Goal: Transaction & Acquisition: Purchase product/service

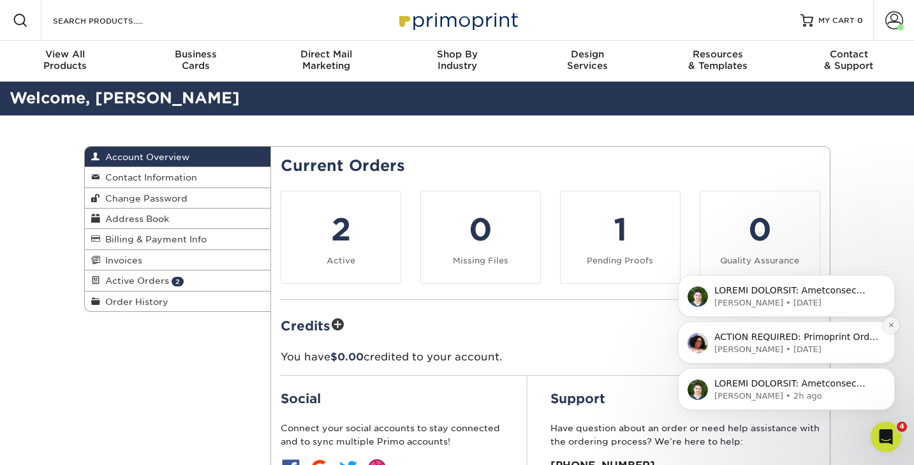
click at [889, 326] on icon "Dismiss notification" at bounding box center [891, 324] width 7 height 7
click at [888, 326] on icon "Dismiss notification" at bounding box center [891, 324] width 7 height 7
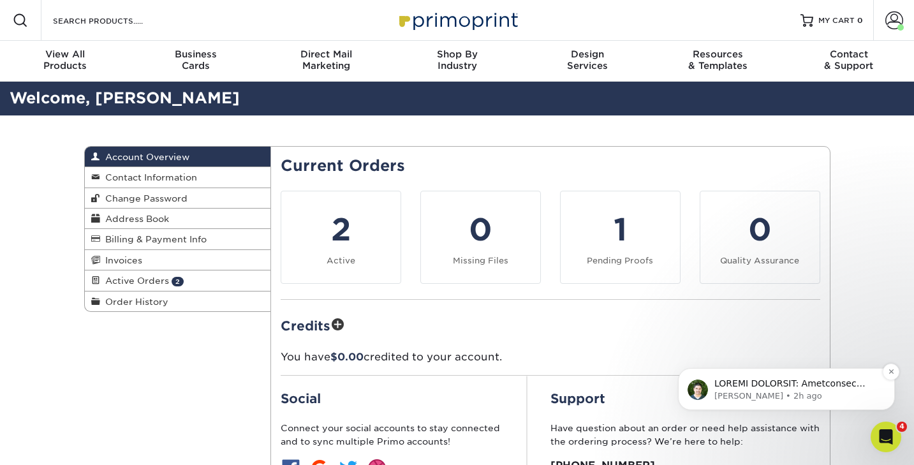
click at [818, 389] on div "Notification stack" at bounding box center [796, 384] width 168 height 17
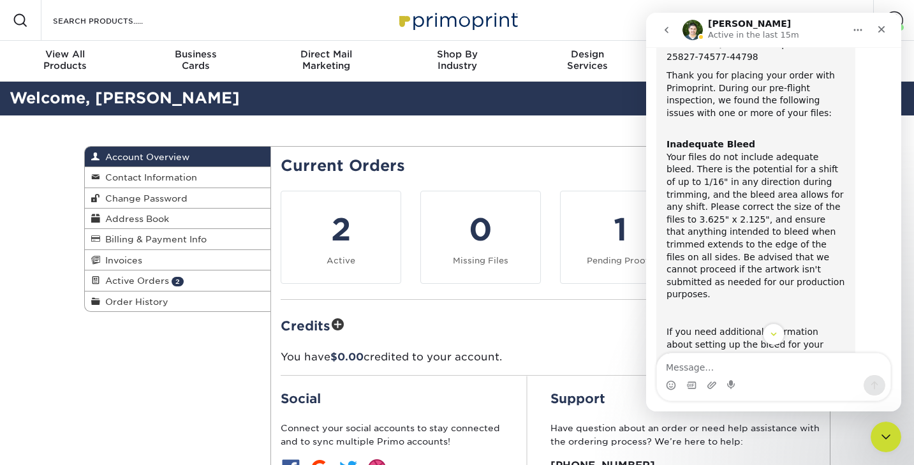
scroll to position [50, 0]
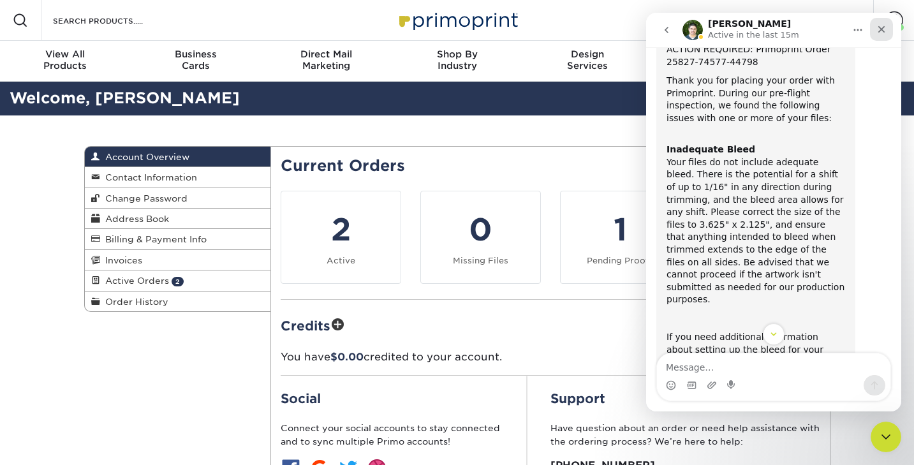
click at [881, 26] on icon "Close" at bounding box center [881, 29] width 10 height 10
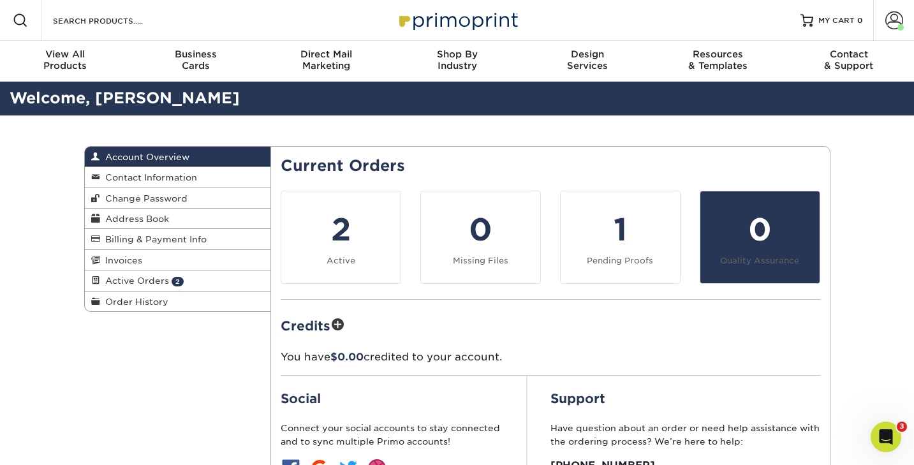
scroll to position [343, 0]
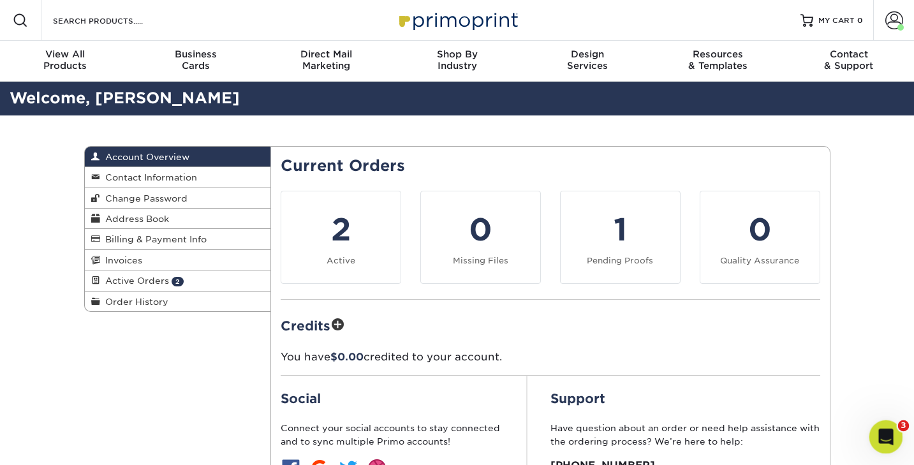
click at [878, 431] on icon "Open Intercom Messenger" at bounding box center [884, 435] width 21 height 21
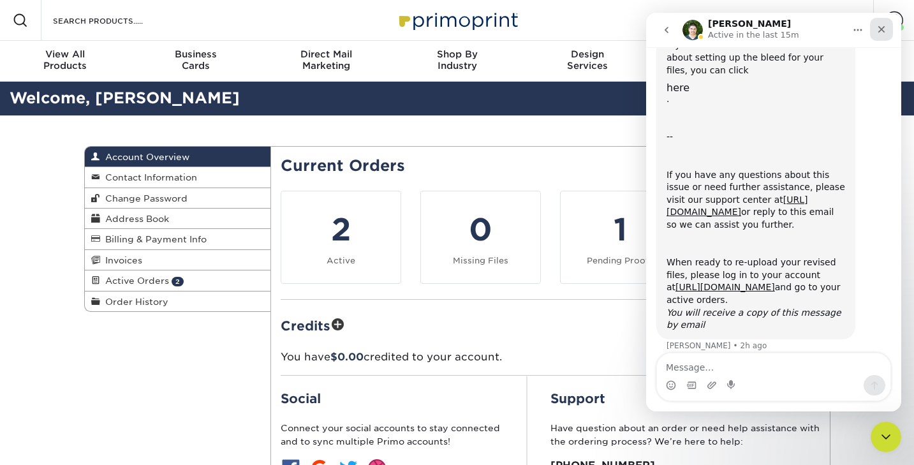
click at [881, 31] on icon "Close" at bounding box center [881, 29] width 10 height 10
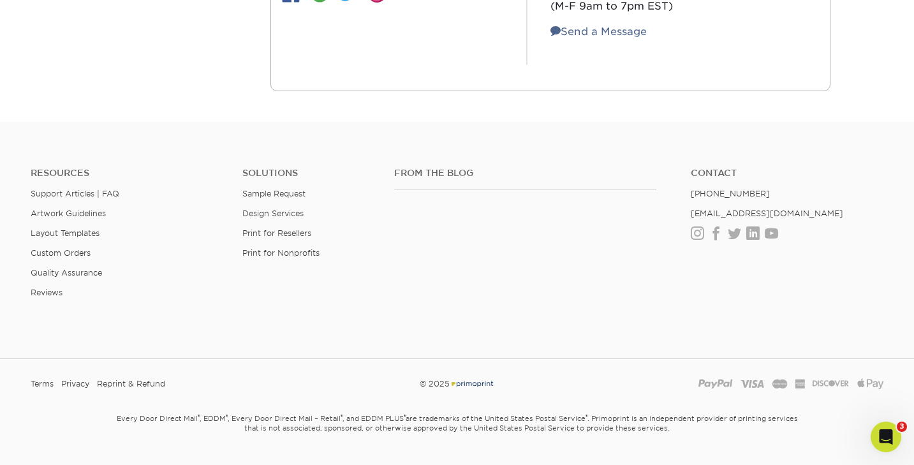
scroll to position [475, 0]
click at [283, 232] on link "Print for Resellers" at bounding box center [276, 233] width 69 height 10
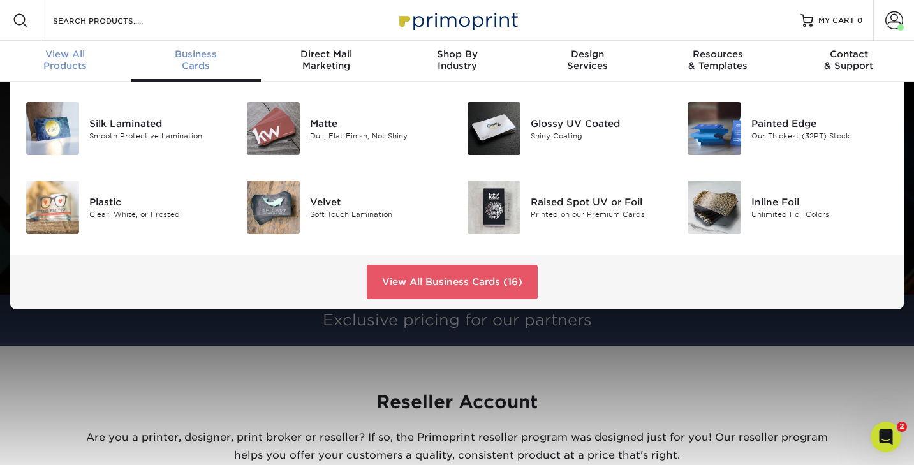
click at [75, 63] on div "View All Products" at bounding box center [65, 59] width 131 height 23
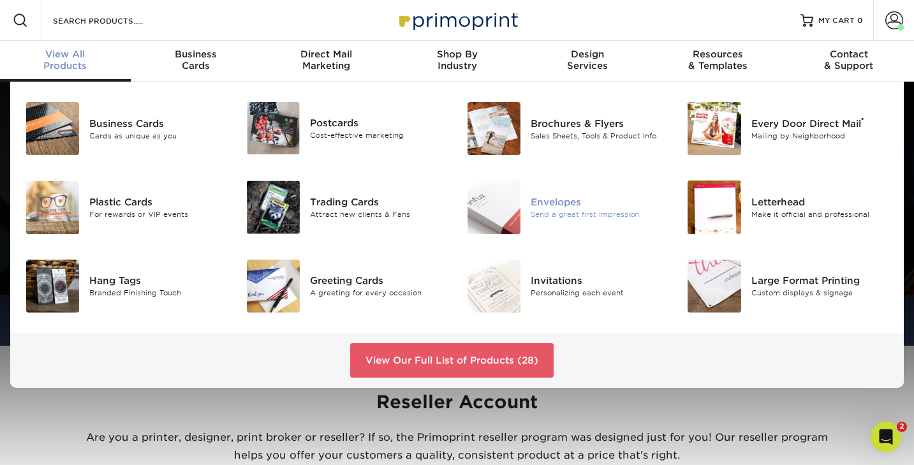
click at [536, 206] on div "Envelopes" at bounding box center [600, 202] width 138 height 14
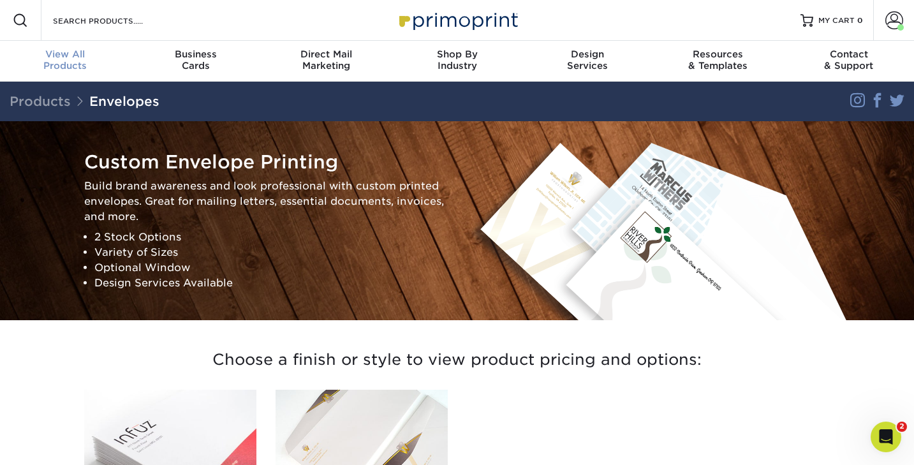
click at [69, 62] on div "View All Products" at bounding box center [65, 59] width 131 height 23
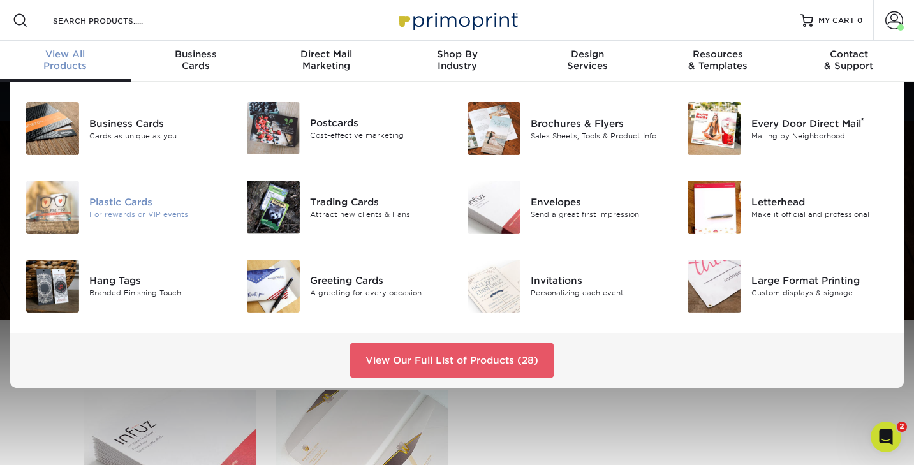
click at [55, 208] on img at bounding box center [52, 207] width 53 height 53
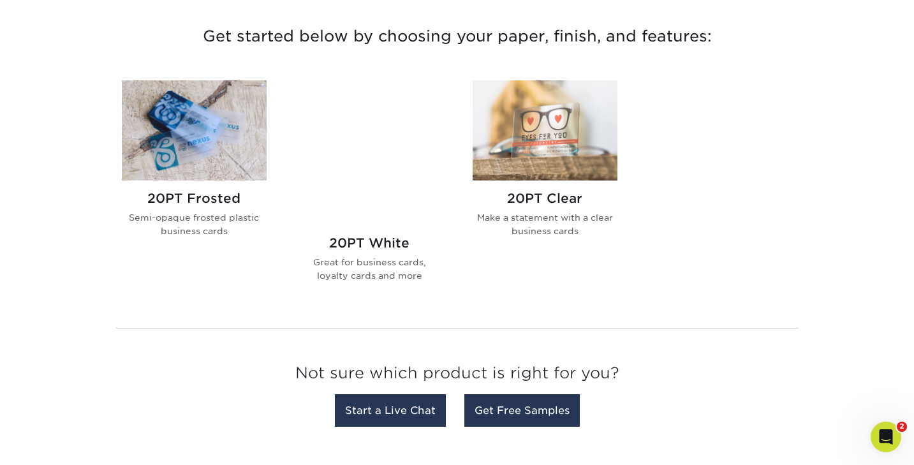
scroll to position [484, 0]
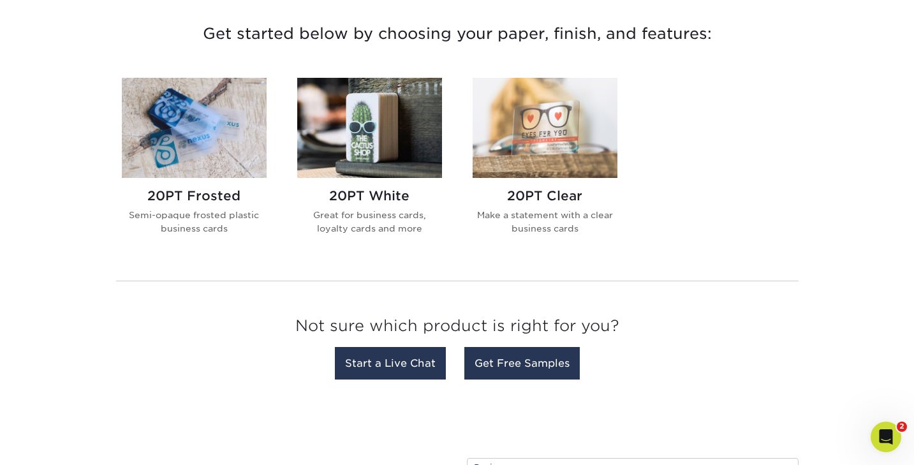
click at [368, 156] on img at bounding box center [369, 128] width 145 height 100
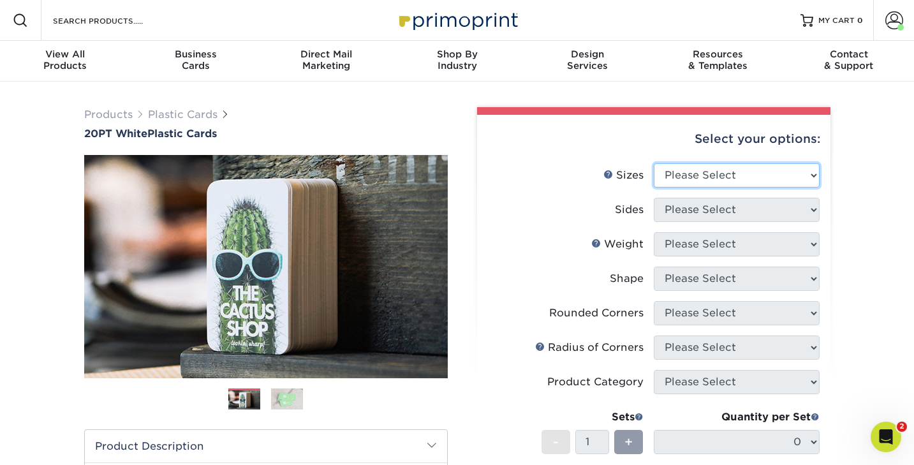
click at [695, 174] on select "Please Select 2" x 3.5" 2" x 8" 2.12" x 3.375" 2.5" x 2.5" 4.25" x 6"" at bounding box center [737, 175] width 166 height 24
select select "2.00x3.50"
click at [654, 163] on select "Please Select 2" x 3.5" 2" x 8" 2.12" x 3.375" 2.5" x 2.5" 4.25" x 6"" at bounding box center [737, 175] width 166 height 24
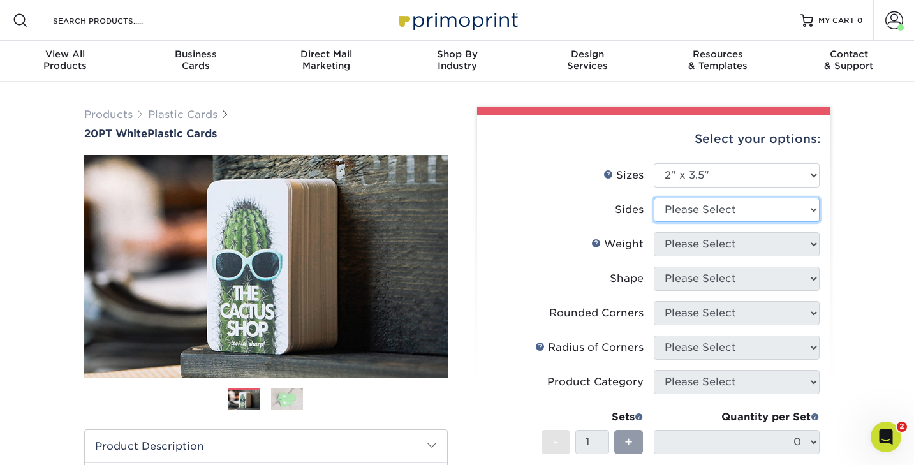
click at [693, 209] on select "Please Select Print Both Sides Print Front Only" at bounding box center [737, 210] width 166 height 24
select select "13abbda7-1d64-4f25-8bb2-c179b224825d"
click at [654, 198] on select "Please Select Print Both Sides Print Front Only" at bounding box center [737, 210] width 166 height 24
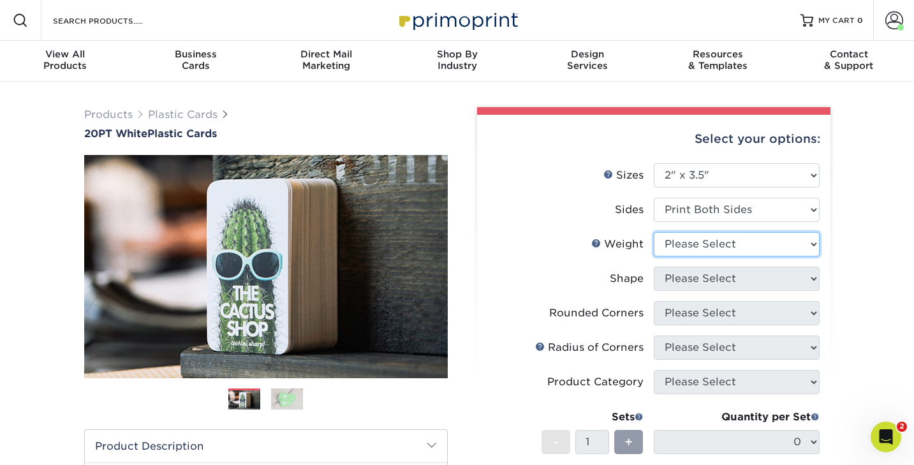
click at [690, 240] on select "Please Select 20PT White Plastic" at bounding box center [737, 244] width 166 height 24
select select "20PT White Plastic"
click at [654, 232] on select "Please Select 20PT White Plastic" at bounding box center [737, 244] width 166 height 24
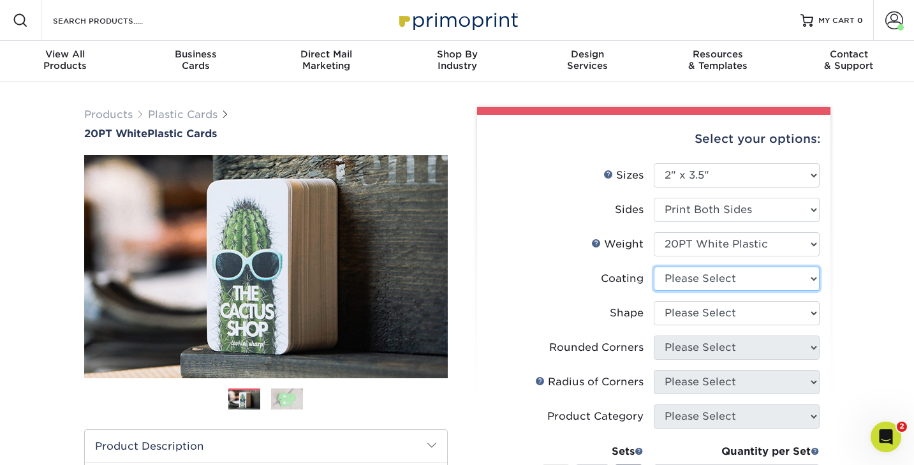
click at [684, 279] on select at bounding box center [737, 279] width 166 height 24
select select "3e7618de-abca-4bda-9f97-8b9129e913d8"
click at [654, 267] on select at bounding box center [737, 279] width 166 height 24
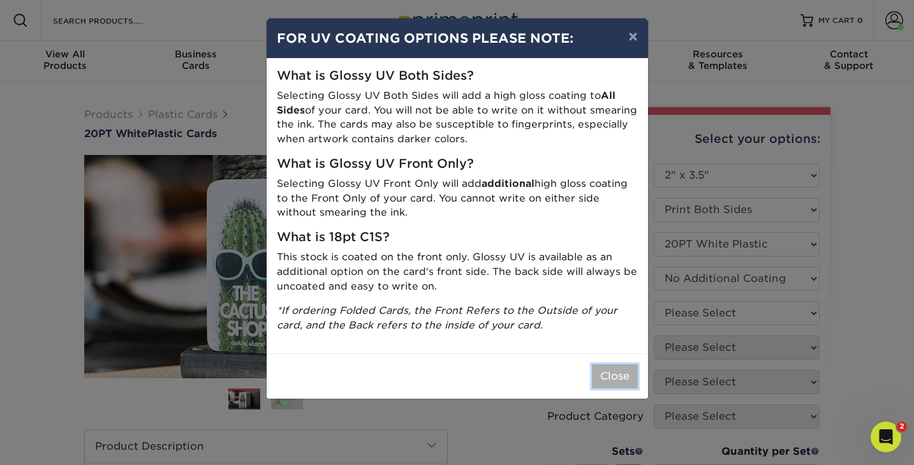
click at [608, 377] on button "Close" at bounding box center [615, 376] width 46 height 24
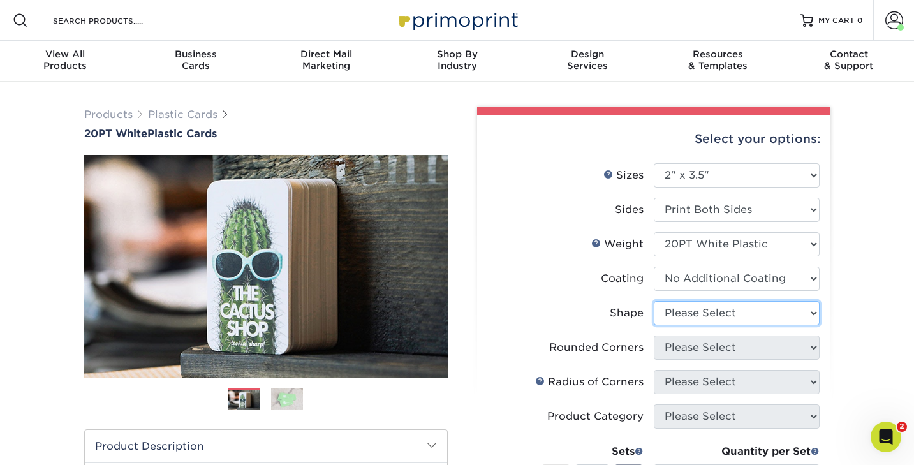
click at [682, 318] on select "Please Select Oval Standard" at bounding box center [737, 313] width 166 height 24
select select "standard"
click at [654, 301] on select "Please Select Oval Standard" at bounding box center [737, 313] width 166 height 24
click at [682, 347] on form "Sizes Help Sizes Please Select 2" x 3.5" 2" x 8" 2.12" x 3.375" 2.5" x 2.5" 4.2…" at bounding box center [653, 375] width 333 height 424
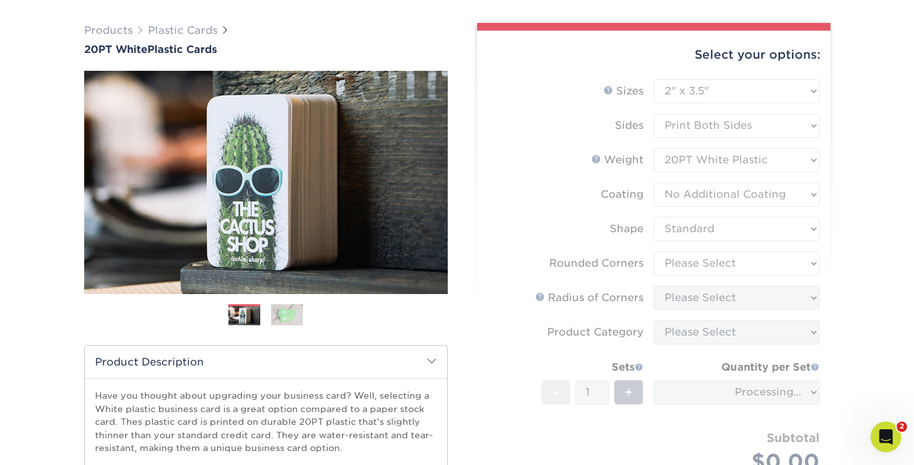
scroll to position [88, 0]
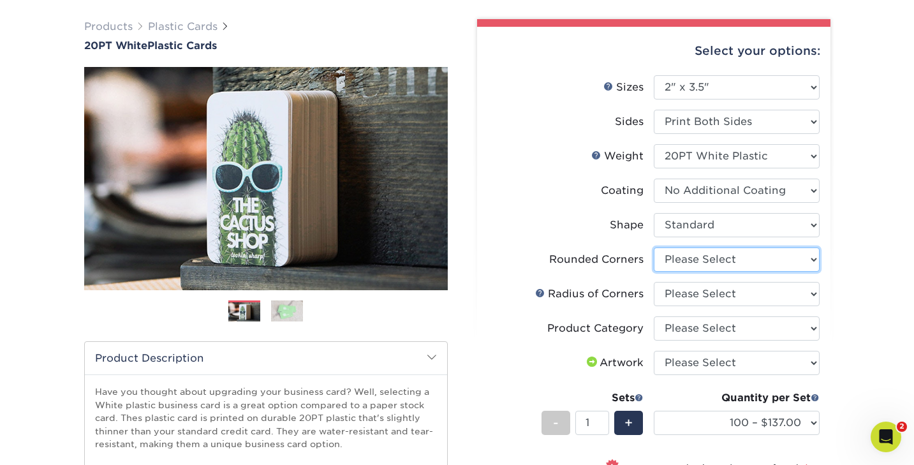
click at [689, 260] on select "Please Select Yes - Round 4 Corners" at bounding box center [737, 259] width 166 height 24
select select "7672df9e-0e0a-464d-8e1f-920c575e4da3"
click at [654, 247] on select "Please Select Yes - Round 4 Corners" at bounding box center [737, 259] width 166 height 24
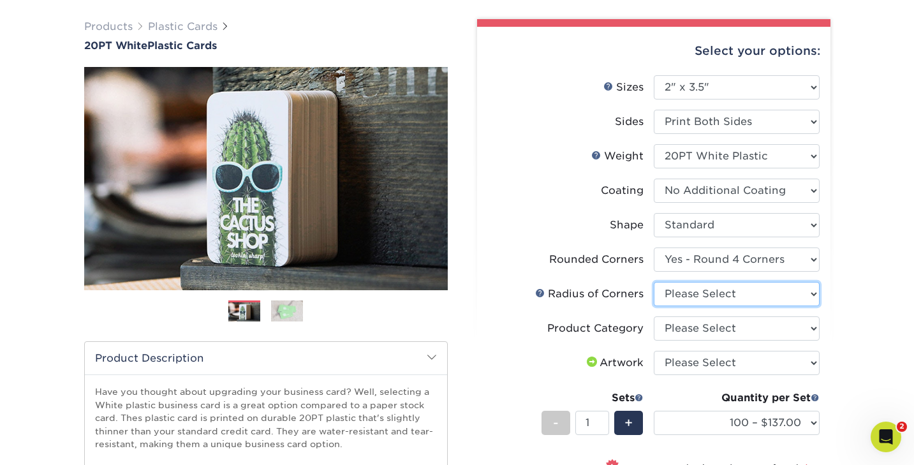
click at [688, 292] on select "Please Select Rounded 1/8" Rounded 1/4"" at bounding box center [737, 294] width 166 height 24
select select "479fbfe7-6a0c-4895-8c9a-81739b7486c9"
click at [654, 282] on select "Please Select Rounded 1/8" Rounded 1/4"" at bounding box center [737, 294] width 166 height 24
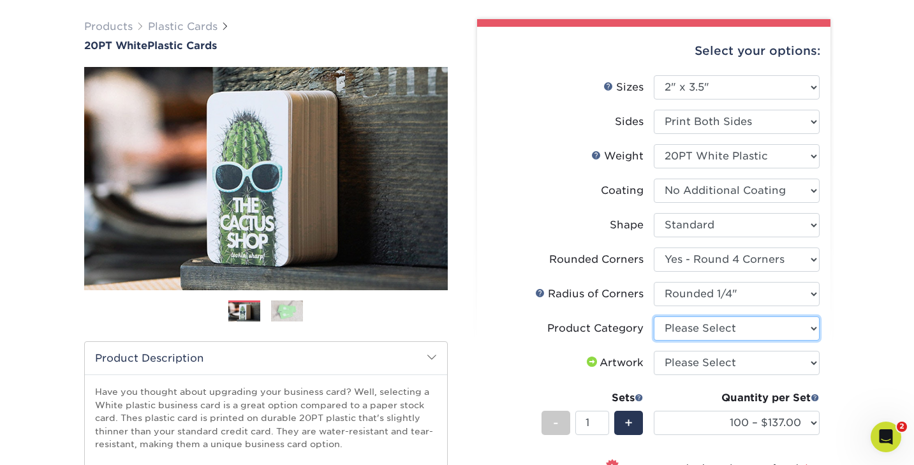
click at [688, 327] on select "Please Select Business Cards" at bounding box center [737, 328] width 166 height 24
select select "3b5148f1-0588-4f88-a218-97bcfdce65c1"
click at [654, 316] on select "Please Select Business Cards" at bounding box center [737, 328] width 166 height 24
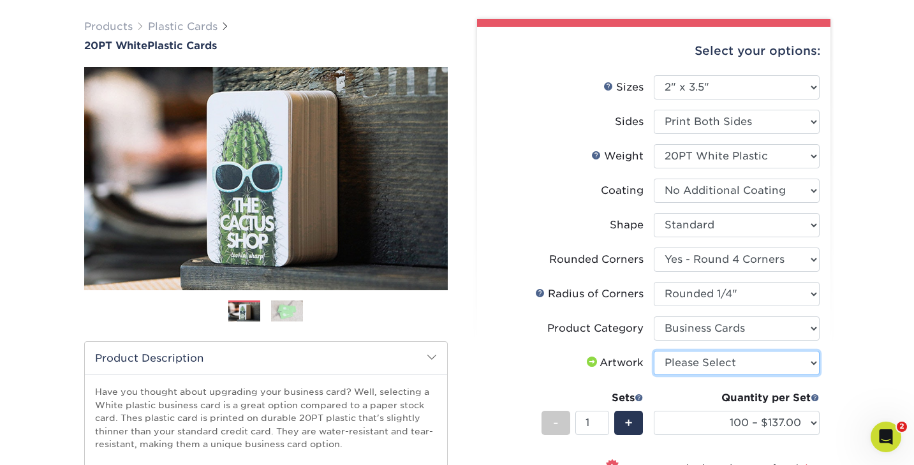
click at [686, 359] on select "Please Select I will upload files I need a design - $100" at bounding box center [737, 363] width 166 height 24
select select "upload"
click at [654, 351] on select "Please Select I will upload files I need a design - $100" at bounding box center [737, 363] width 166 height 24
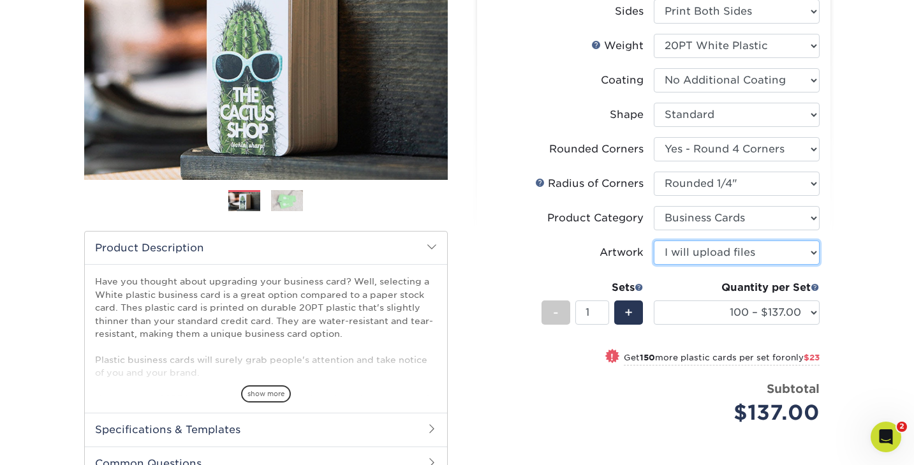
scroll to position [199, 0]
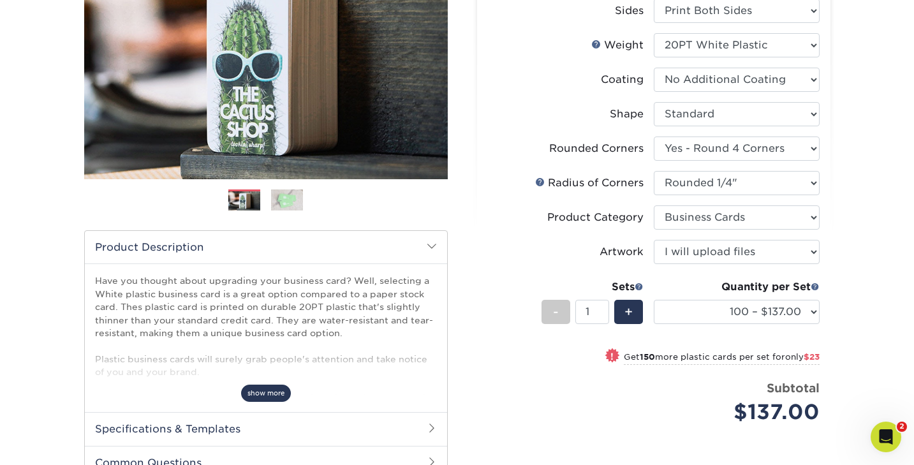
click at [263, 393] on span "show more" at bounding box center [266, 393] width 50 height 17
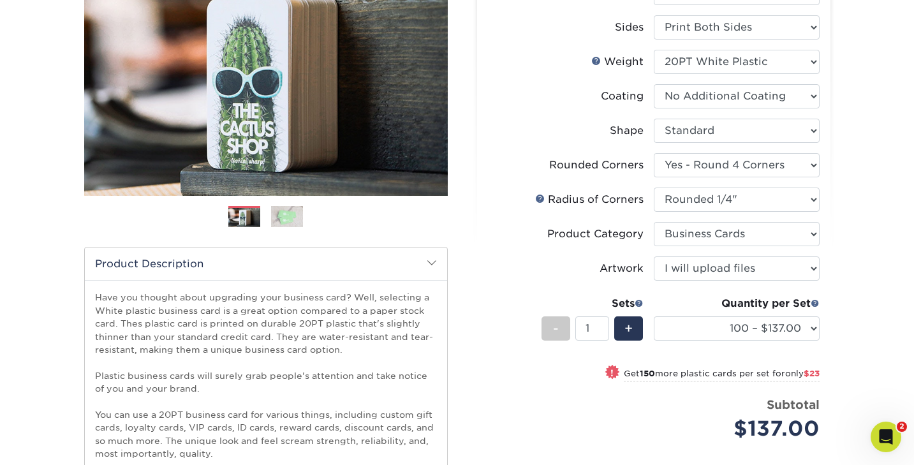
scroll to position [182, 0]
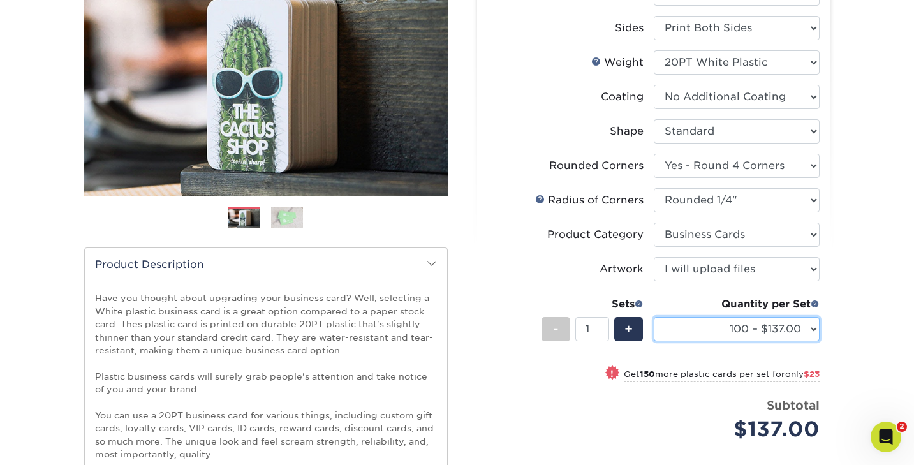
click at [715, 325] on select "100 – $137.00 250 – $160.00 500 – $195.00 1000 – $226.00 2500 – $540.00 5000 – …" at bounding box center [737, 329] width 166 height 24
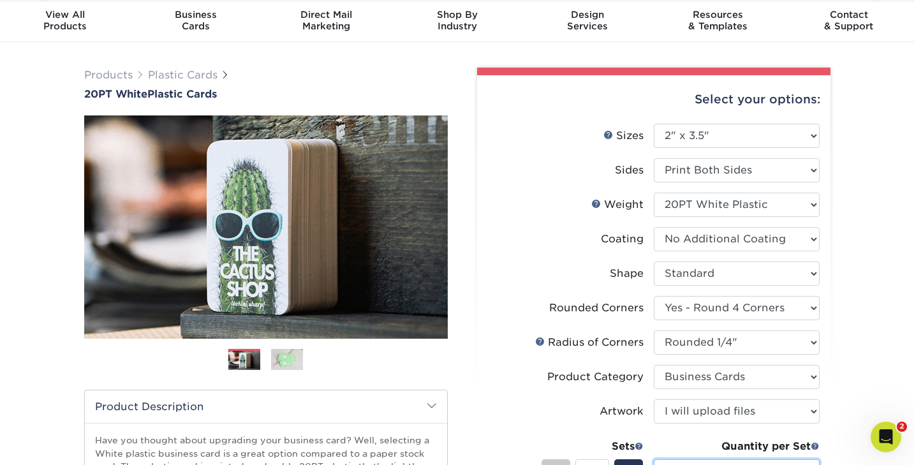
scroll to position [0, 0]
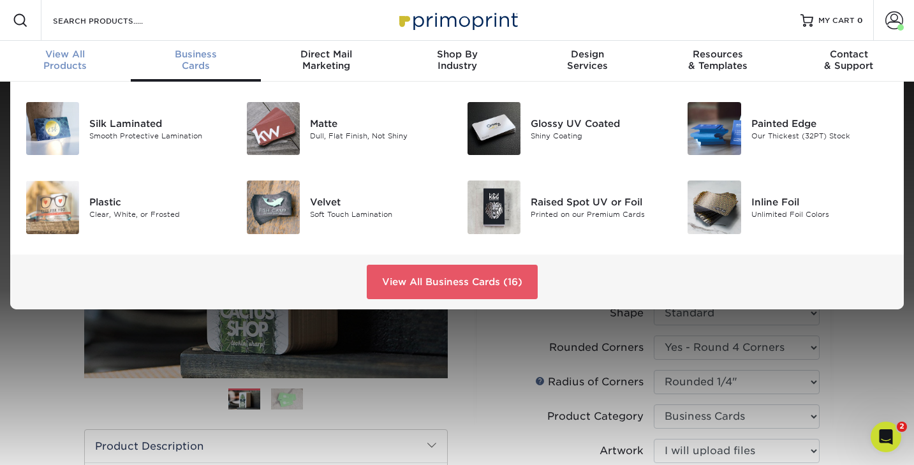
click at [71, 59] on div "View All Products" at bounding box center [65, 59] width 131 height 23
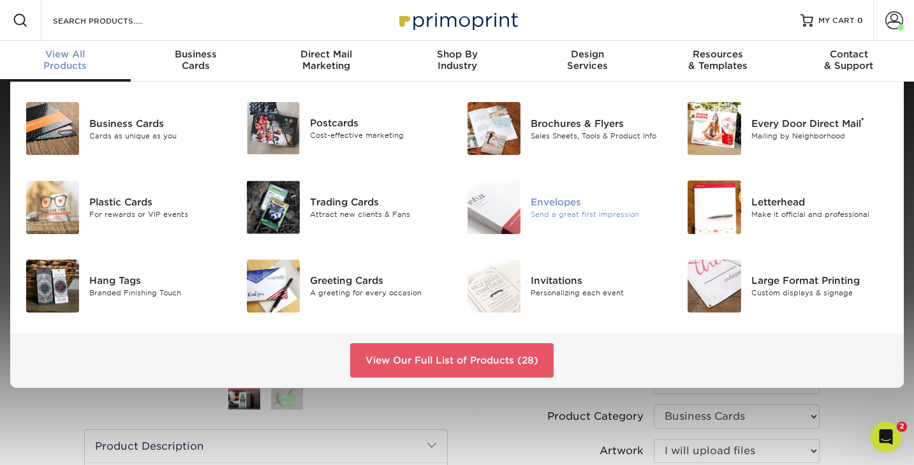
click at [546, 208] on div "Envelopes" at bounding box center [600, 202] width 138 height 14
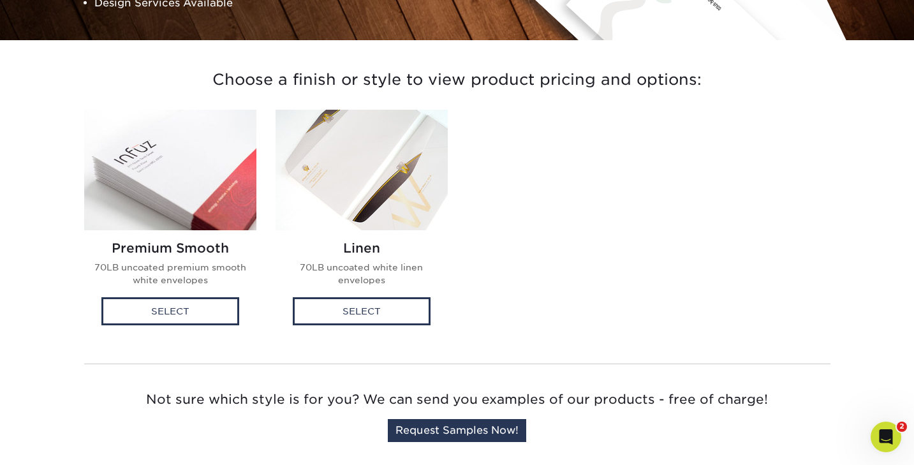
scroll to position [277, 0]
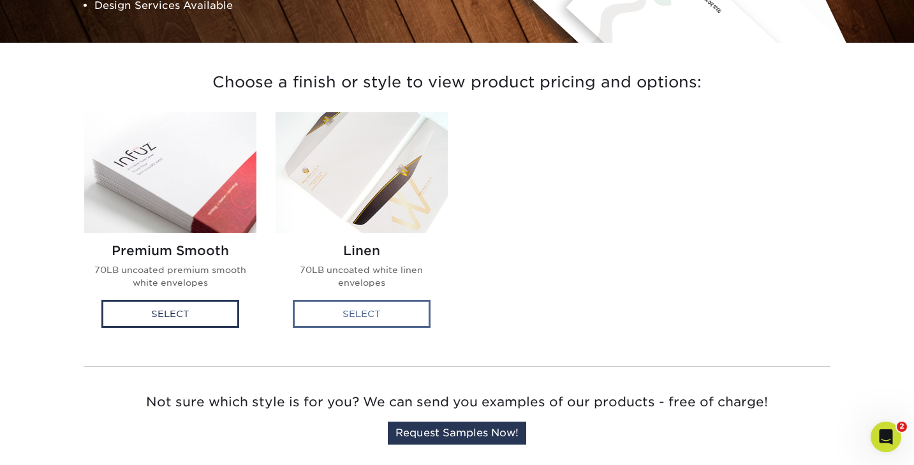
click at [360, 311] on div "Select" at bounding box center [362, 314] width 138 height 28
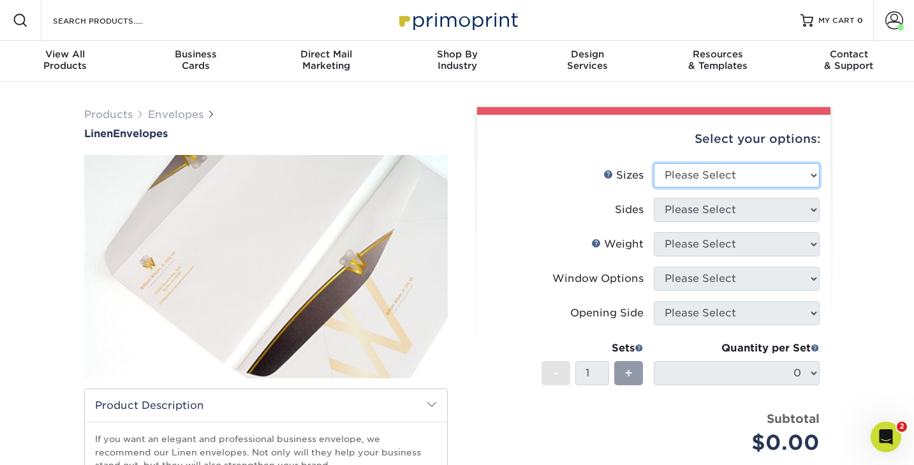
click at [683, 181] on select "Please Select 8.875" x 3.875" 4.125" x 9.5" 5.25" x 7.25" 9" x 12"" at bounding box center [737, 175] width 166 height 24
select select "5.25x7.25"
click at [654, 163] on select "Please Select 8.875" x 3.875" 4.125" x 9.5" 5.25" x 7.25" 9" x 12"" at bounding box center [737, 175] width 166 height 24
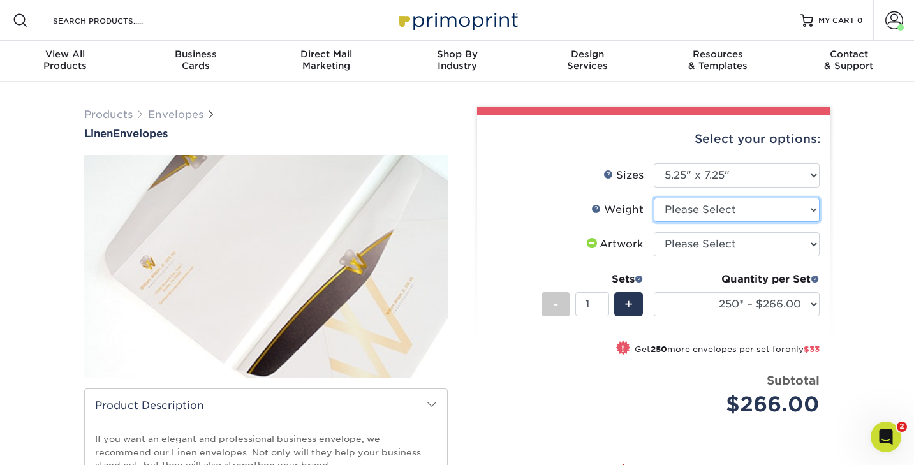
click at [702, 210] on select "Please Select 70LB" at bounding box center [737, 210] width 166 height 24
select select "70LB"
click at [654, 198] on select "Please Select 70LB" at bounding box center [737, 210] width 166 height 24
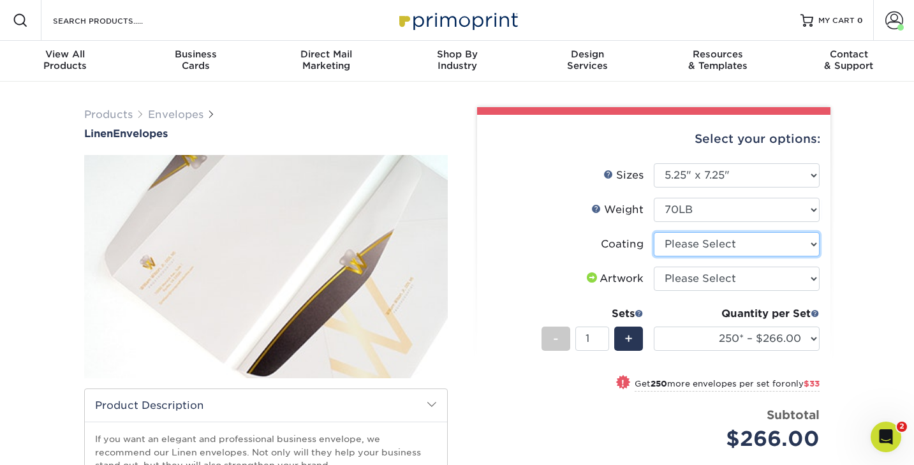
click at [685, 246] on select at bounding box center [737, 244] width 166 height 24
select select "3e7618de-abca-4bda-9f97-8b9129e913d8"
click at [654, 232] on select at bounding box center [737, 244] width 166 height 24
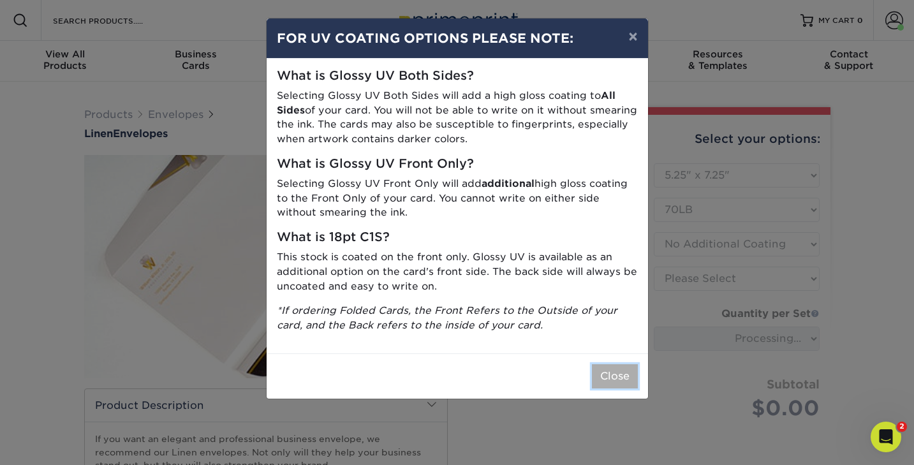
click at [618, 378] on button "Close" at bounding box center [615, 376] width 46 height 24
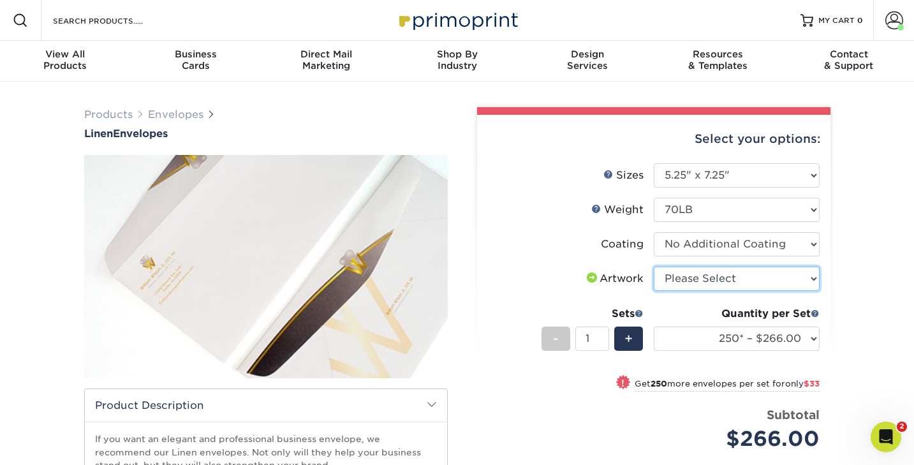
click at [714, 279] on select "Please Select I will upload files I need a design - $50" at bounding box center [737, 279] width 166 height 24
select select "upload"
click at [654, 267] on select "Please Select I will upload files I need a design - $50" at bounding box center [737, 279] width 166 height 24
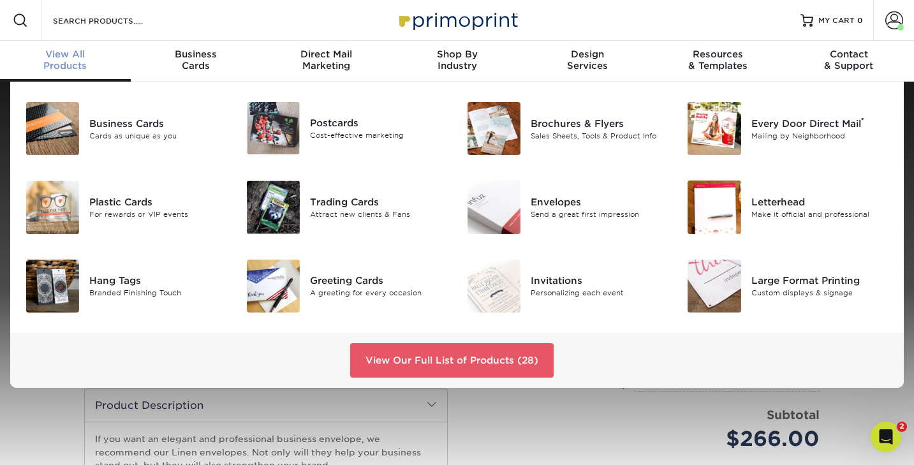
click at [71, 63] on div "View All Products" at bounding box center [65, 59] width 131 height 23
click at [110, 284] on div "Hang Tags" at bounding box center [158, 281] width 138 height 14
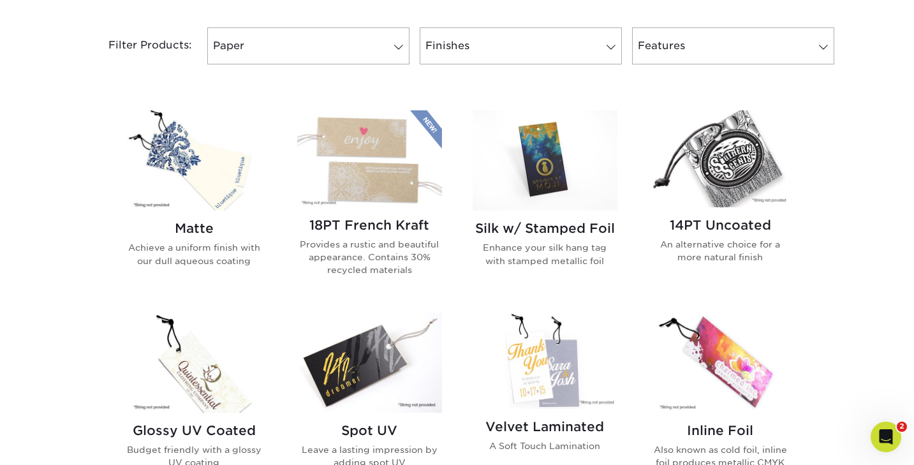
scroll to position [535, 0]
click at [205, 180] on img at bounding box center [194, 160] width 145 height 100
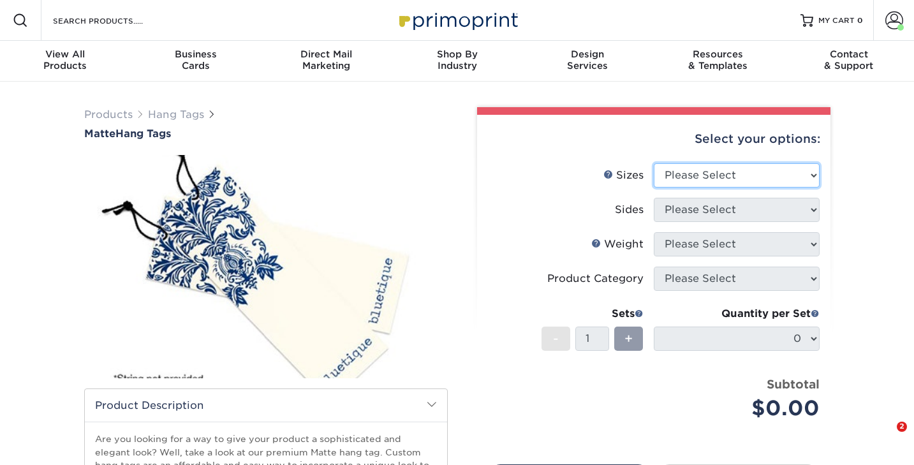
click at [704, 175] on select "Please Select 1.5" x 3.5" 1.75" x 3.5" 2" x 2" 2" x 3.5" 2" x 4" 2" x 6" 2.5" x…" at bounding box center [737, 175] width 166 height 24
select select "2.00x2.00"
click at [654, 163] on select "Please Select 1.5" x 3.5" 1.75" x 3.5" 2" x 2" 2" x 3.5" 2" x 4" 2" x 6" 2.5" x…" at bounding box center [737, 175] width 166 height 24
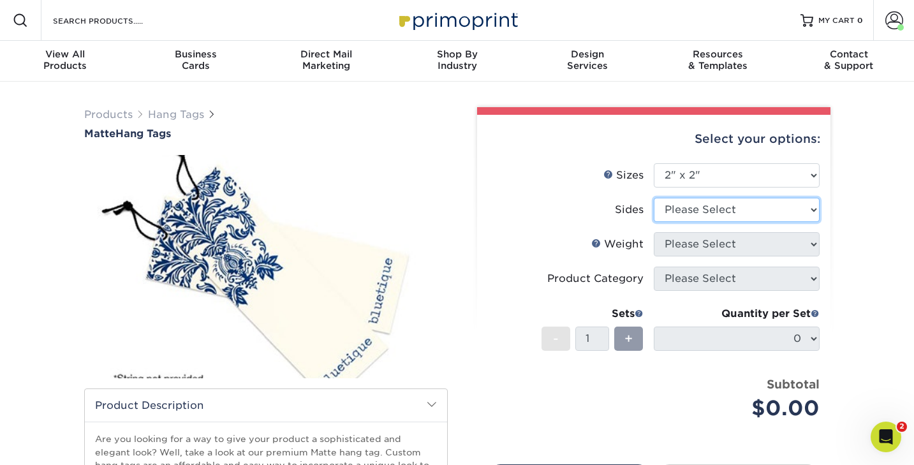
click at [684, 209] on select "Please Select Print Both Sides Print Front Only" at bounding box center [737, 210] width 166 height 24
select select "13abbda7-1d64-4f25-8bb2-c179b224825d"
click at [654, 198] on select "Please Select Print Both Sides Print Front Only" at bounding box center [737, 210] width 166 height 24
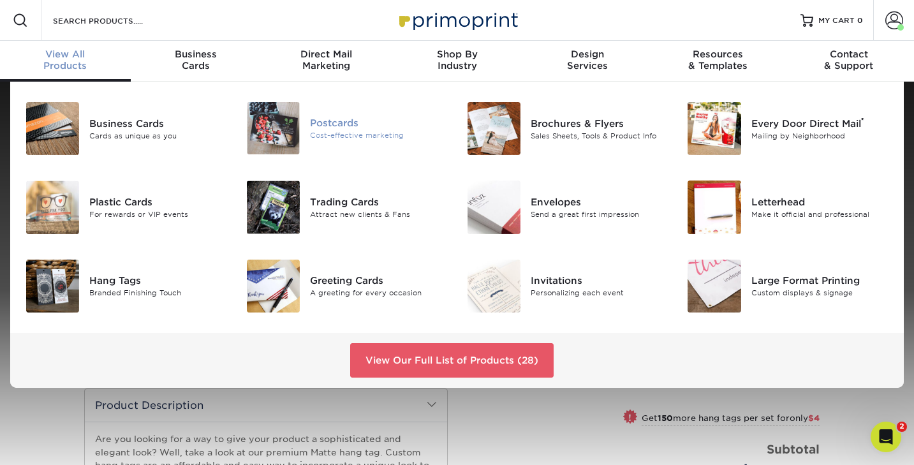
click at [327, 129] on div "Postcards" at bounding box center [379, 123] width 138 height 14
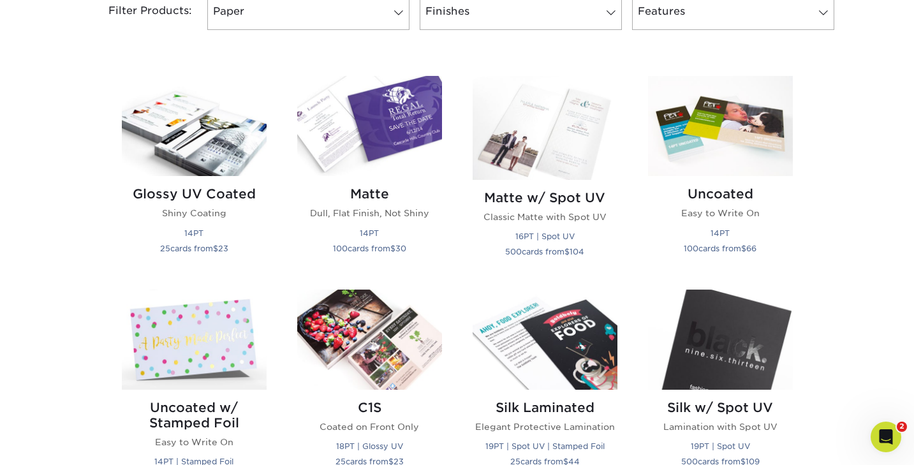
scroll to position [573, 0]
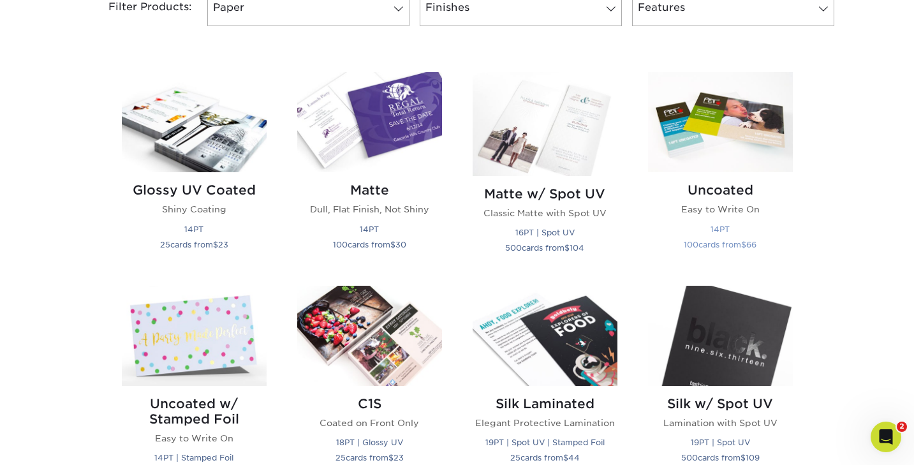
click at [734, 130] on img at bounding box center [720, 122] width 145 height 100
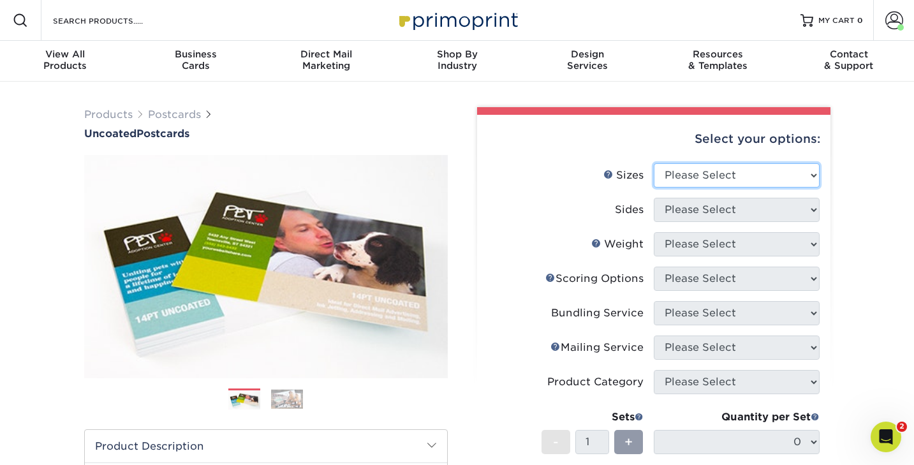
click at [695, 173] on select "Please Select 1.5" x 7" 2" x 8" 2.12" x 5.5" 2.75" x 4.25" 2.75" x 8.5" 3" x 4"…" at bounding box center [737, 175] width 166 height 24
click at [654, 163] on select "Please Select 1.5" x 7" 2" x 8" 2.12" x 5.5" 2.75" x 4.25" 2.75" x 8.5" 3" x 4"…" at bounding box center [737, 175] width 166 height 24
click at [710, 175] on select "Please Select 1.5" x 7" 2" x 8" 2.12" x 5.5" 2.75" x 4.25" 2.75" x 8.5" 3" x 4"…" at bounding box center [737, 175] width 166 height 24
select select "3.00x4.00"
click at [654, 163] on select "Please Select 1.5" x 7" 2" x 8" 2.12" x 5.5" 2.75" x 4.25" 2.75" x 8.5" 3" x 4"…" at bounding box center [737, 175] width 166 height 24
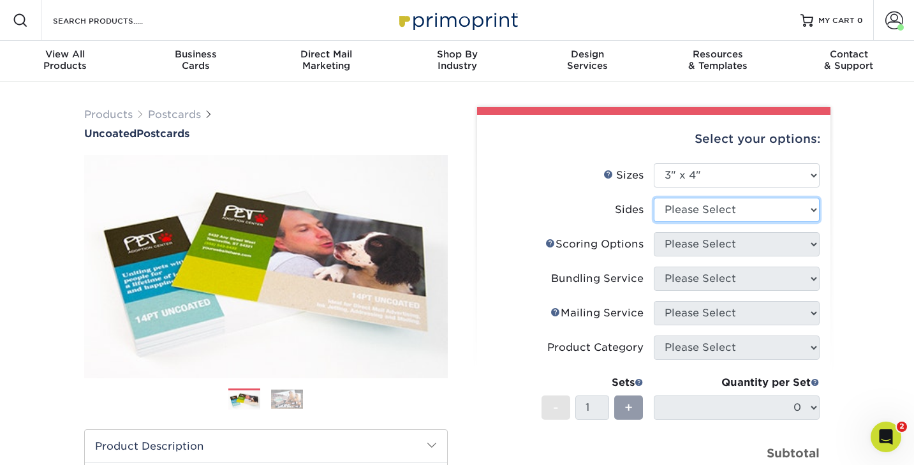
click at [691, 212] on select "Please Select Print Both Sides Print Front Only" at bounding box center [737, 210] width 166 height 24
select select "13abbda7-1d64-4f25-8bb2-c179b224825d"
click at [654, 198] on select "Please Select Print Both Sides Print Front Only" at bounding box center [737, 210] width 166 height 24
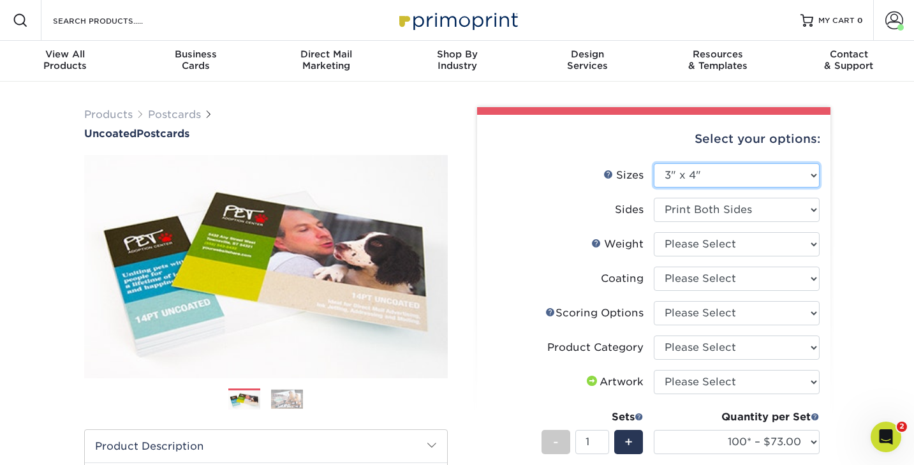
click at [688, 175] on select "Please Select 1.5" x 7" 2" x 8" 2.12" x 5.5" 2.75" x 4.25" 2.75" x 8.5" 3" x 4"…" at bounding box center [737, 175] width 166 height 24
select select "4.25x5.50"
click at [654, 163] on select "Please Select 1.5" x 7" 2" x 8" 2.12" x 5.5" 2.75" x 4.25" 2.75" x 8.5" 3" x 4"…" at bounding box center [737, 175] width 166 height 24
select select "-1"
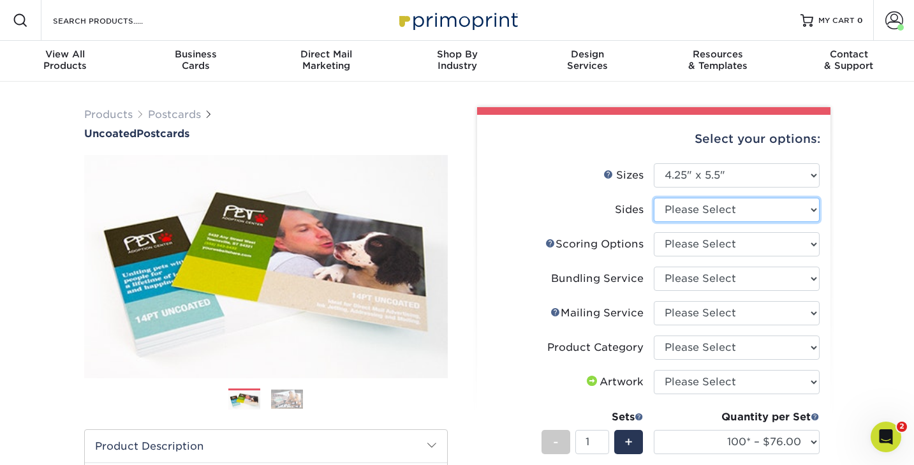
click at [686, 209] on select "Please Select Print Both Sides Print Front Only" at bounding box center [737, 210] width 166 height 24
select select "13abbda7-1d64-4f25-8bb2-c179b224825d"
click at [654, 198] on select "Please Select Print Both Sides Print Front Only" at bounding box center [737, 210] width 166 height 24
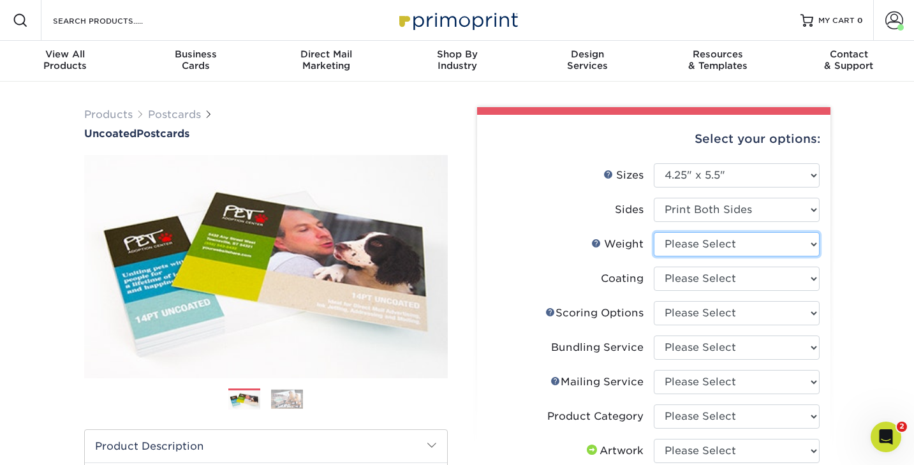
click at [695, 246] on select "Please Select 14PT Uncoated" at bounding box center [737, 244] width 166 height 24
select select "14PT Uncoated"
click at [654, 232] on select "Please Select 14PT Uncoated" at bounding box center [737, 244] width 166 height 24
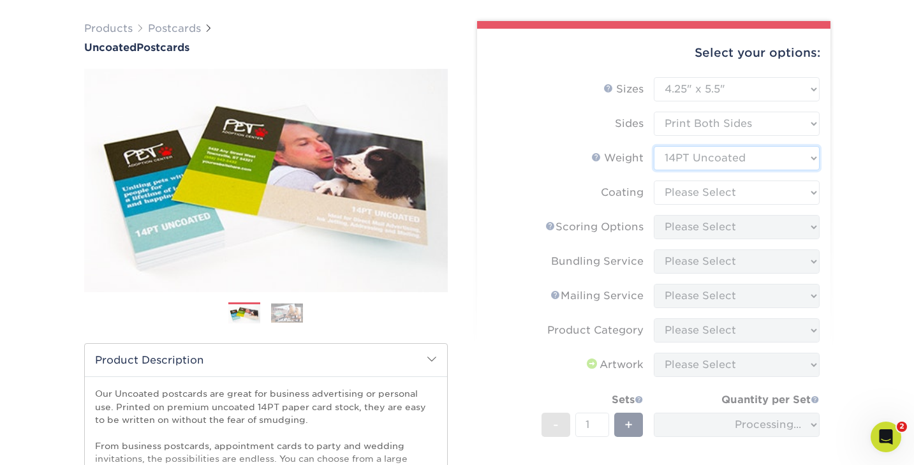
scroll to position [85, 0]
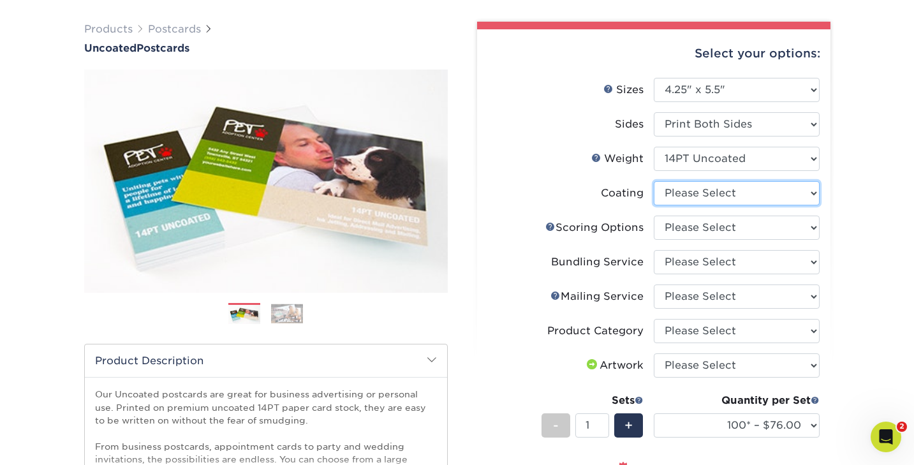
click at [681, 194] on select at bounding box center [737, 193] width 166 height 24
select select "3e7618de-abca-4bda-9f97-8b9129e913d8"
click at [654, 181] on select at bounding box center [737, 193] width 166 height 24
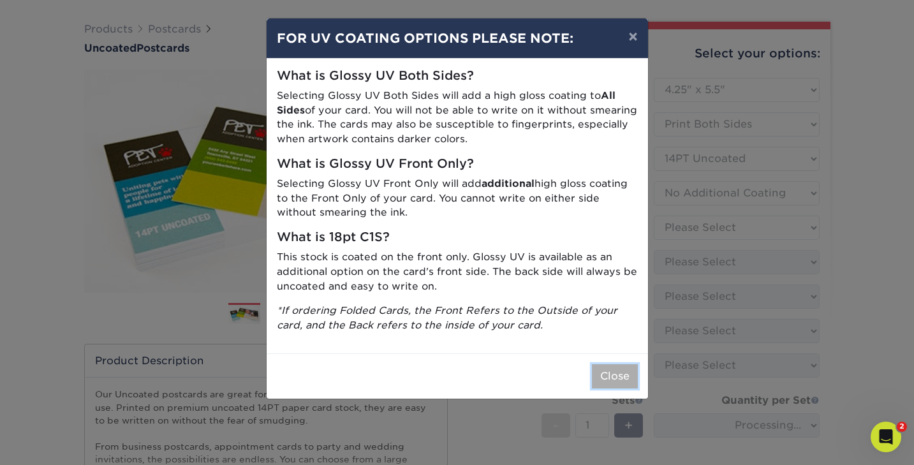
click at [626, 372] on button "Close" at bounding box center [615, 376] width 46 height 24
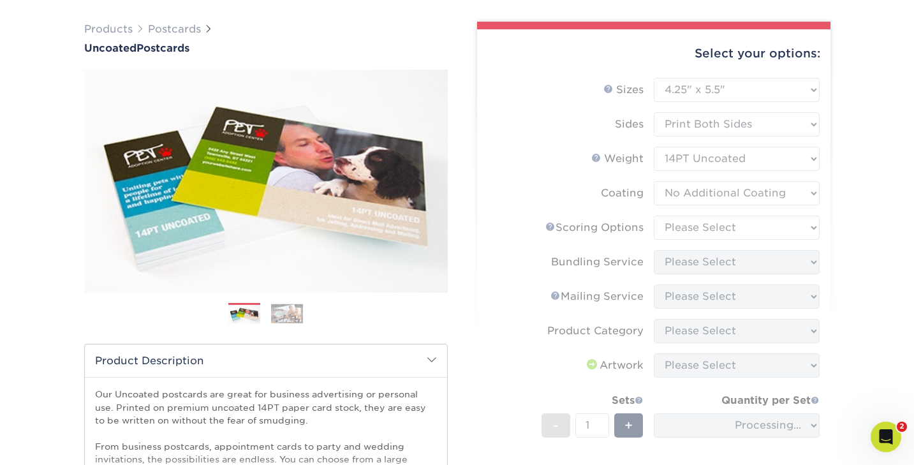
click at [693, 208] on form "Sizes Help Sizes Please Select 1.5" x 7" 2" x 8" 2.12" x 5.5" 2.75" x 4.25" 2.7…" at bounding box center [653, 312] width 333 height 469
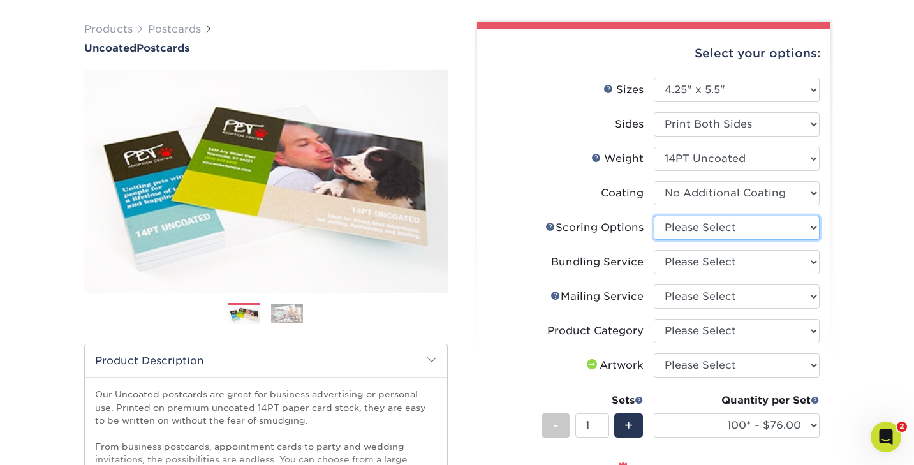
click at [691, 228] on select "Please Select No Scoring One Score Score in Half" at bounding box center [737, 228] width 166 height 24
select select "16ebe401-5398-422d-8cb0-f3adbb82deb5"
click at [654, 216] on select "Please Select No Scoring One Score Score in Half" at bounding box center [737, 228] width 166 height 24
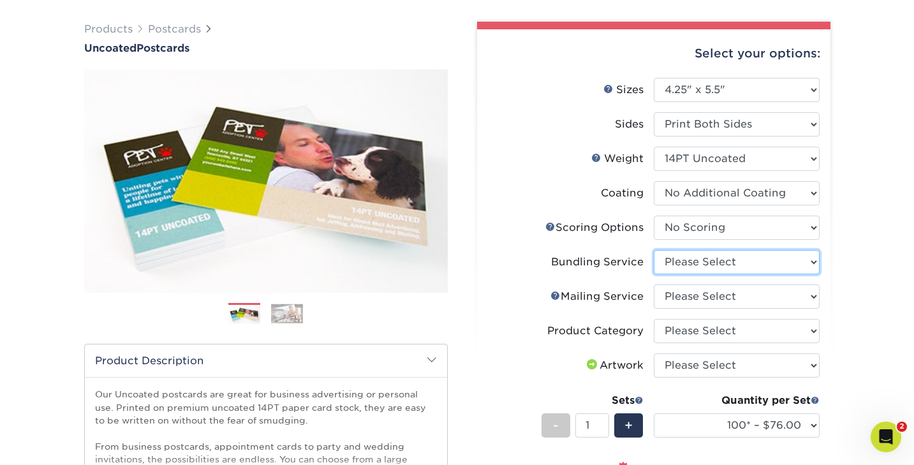
click at [681, 265] on select "Please Select No Bundling Services Yes, Bundles of 50 (+2 Days) Yes, Bundles of…" at bounding box center [737, 262] width 166 height 24
select select "58689abb-25c0-461c-a4c3-a80b627d6649"
click at [654, 250] on select "Please Select No Bundling Services Yes, Bundles of 50 (+2 Days) Yes, Bundles of…" at bounding box center [737, 262] width 166 height 24
click at [685, 300] on select "Please Select No Direct Mailing Service No, I will mail/stamp/imprint Direct Ma…" at bounding box center [737, 296] width 166 height 24
select select "934e270e-9523-48b9-93c7-78b0896e16a6"
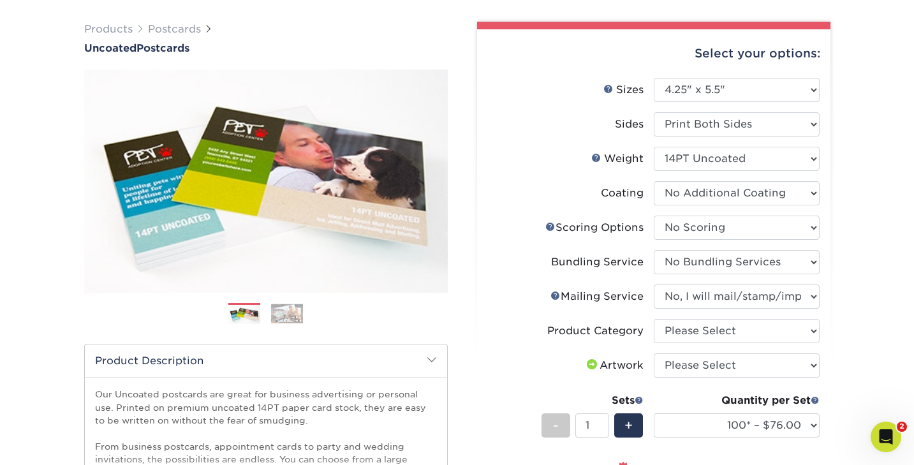
click at [654, 284] on select "Please Select No Direct Mailing Service No, I will mail/stamp/imprint Direct Ma…" at bounding box center [737, 296] width 166 height 24
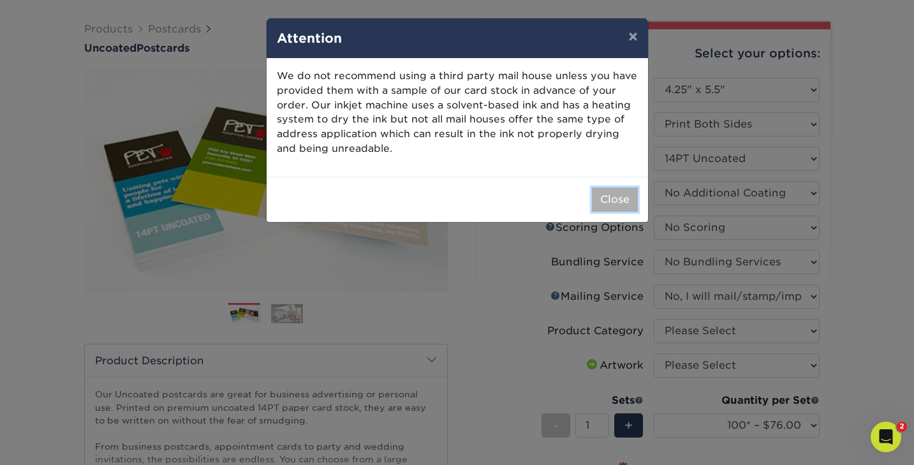
click at [614, 199] on button "Close" at bounding box center [615, 200] width 46 height 24
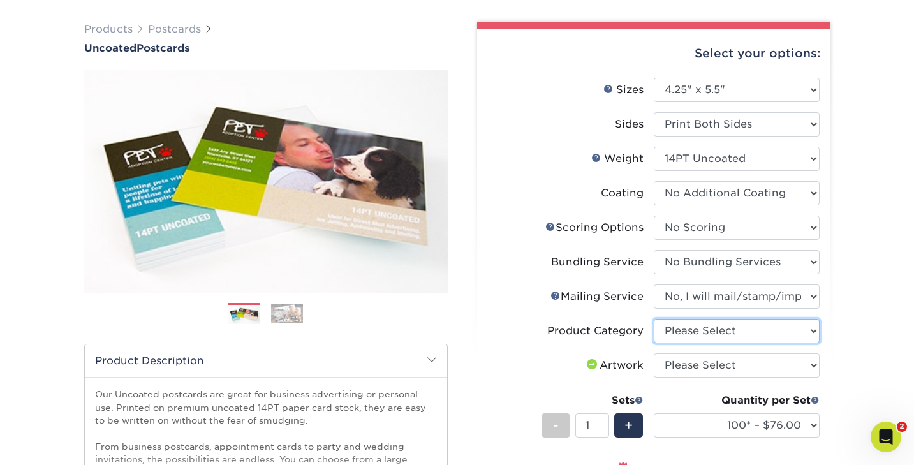
click at [714, 335] on select "Please Select Postcards" at bounding box center [737, 331] width 166 height 24
select select "9b7272e0-d6c8-4c3c-8e97-d3a1bcdab858"
click at [654, 319] on select "Please Select Postcards" at bounding box center [737, 331] width 166 height 24
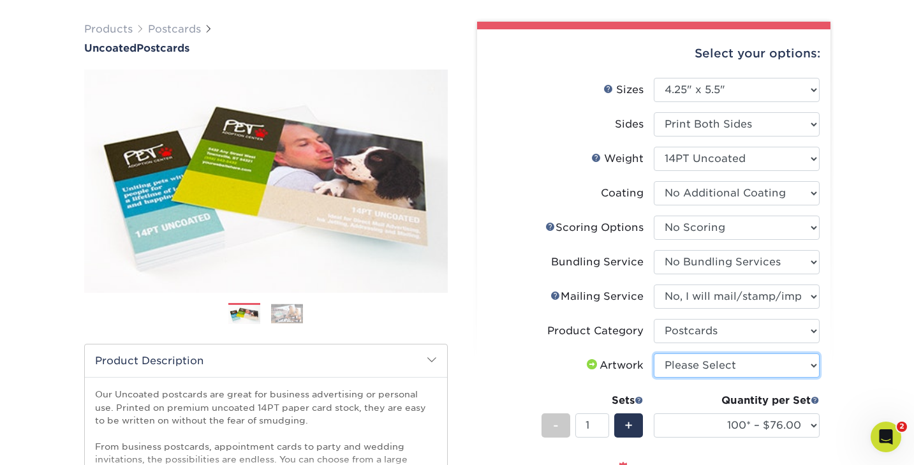
click at [692, 363] on select "Please Select I will upload files I need a design - $150" at bounding box center [737, 365] width 166 height 24
select select "upload"
click at [654, 353] on select "Please Select I will upload files I need a design - $150" at bounding box center [737, 365] width 166 height 24
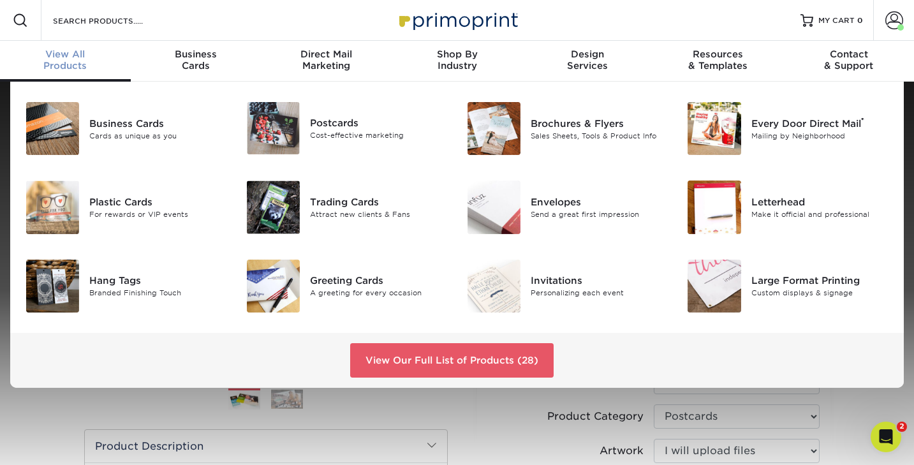
click at [68, 57] on span "View All" at bounding box center [65, 53] width 131 height 11
